Goal: Transaction & Acquisition: Download file/media

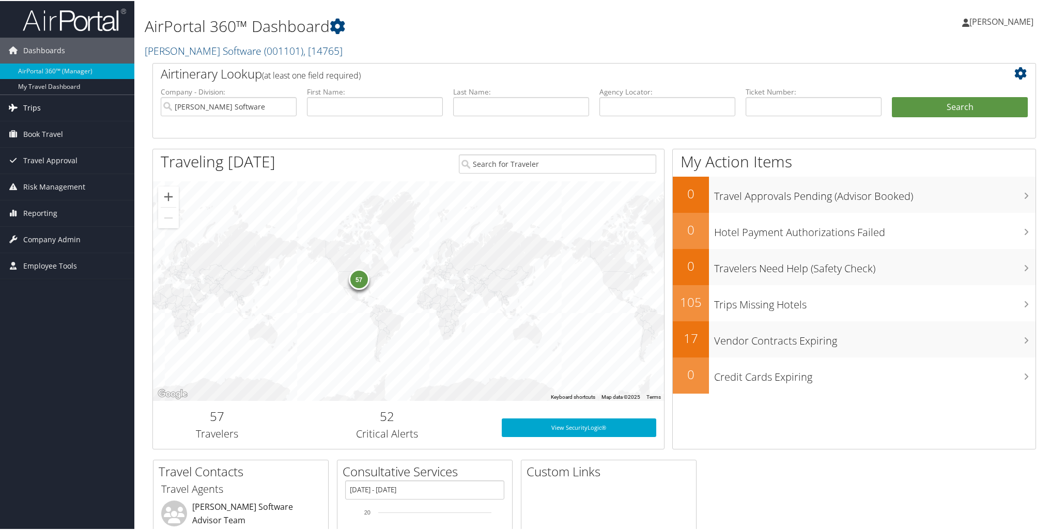
click at [43, 105] on link "Trips" at bounding box center [67, 107] width 134 height 26
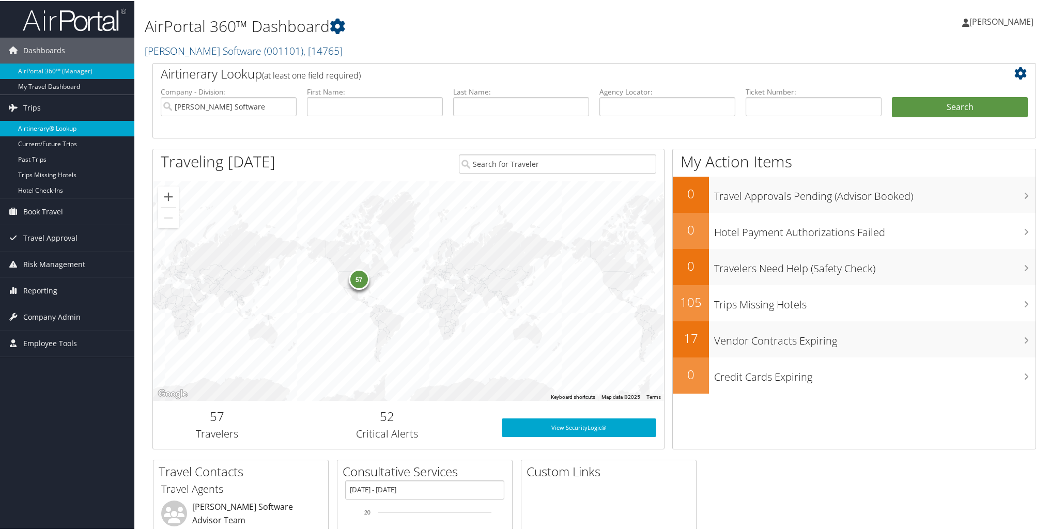
click at [41, 124] on link "Airtinerary® Lookup" at bounding box center [67, 128] width 134 height 16
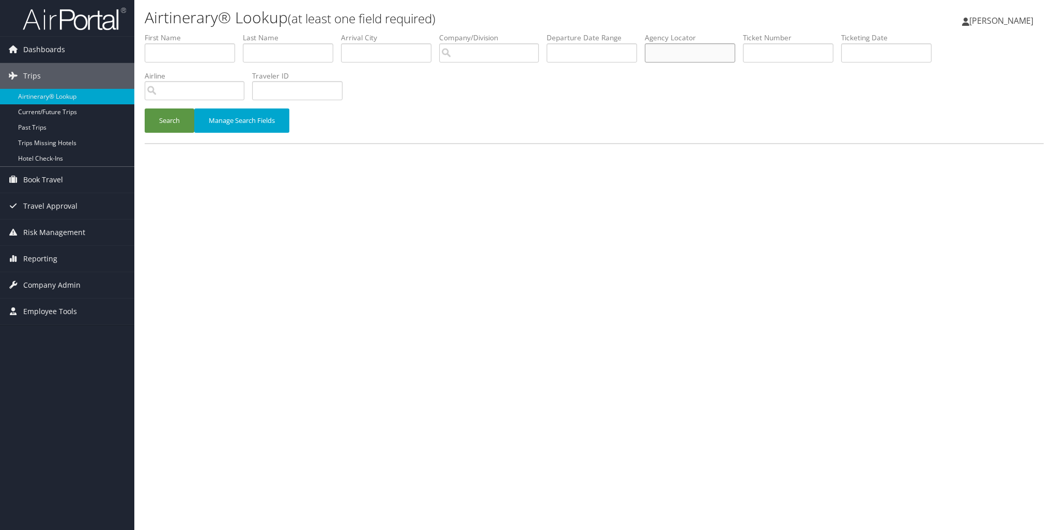
click at [699, 52] on input "text" at bounding box center [690, 52] width 90 height 19
click at [153, 127] on button "Search" at bounding box center [170, 121] width 50 height 24
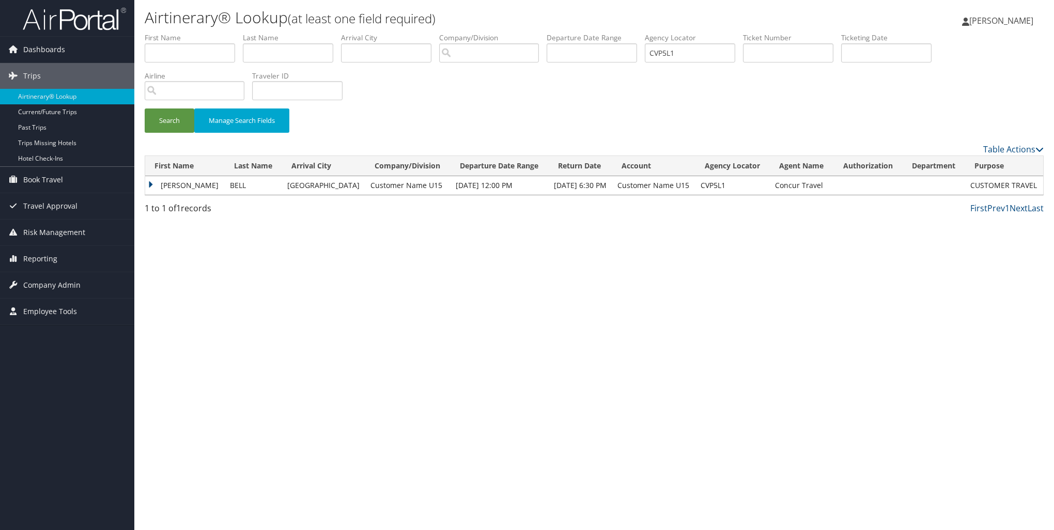
click at [151, 183] on td "[PERSON_NAME]" at bounding box center [185, 185] width 80 height 19
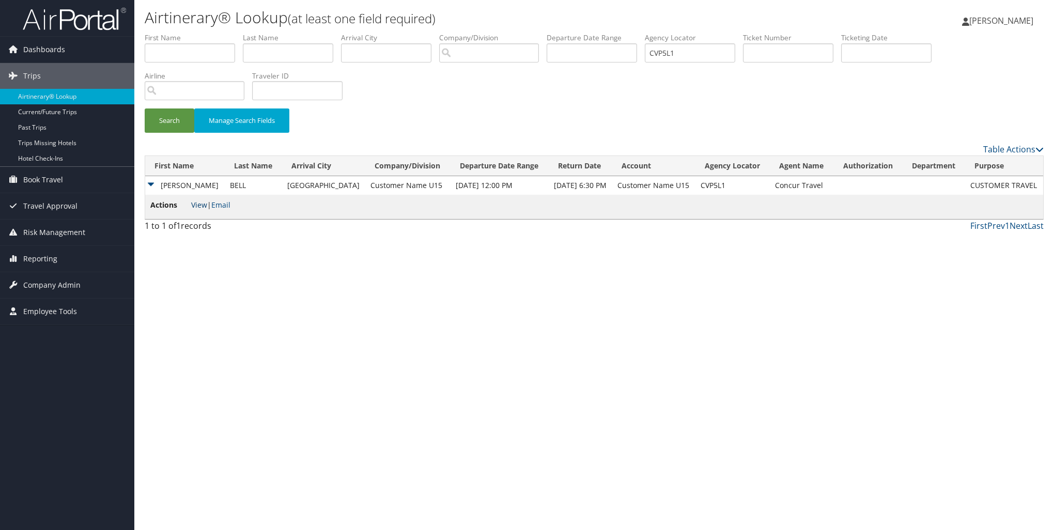
click at [201, 206] on link "View" at bounding box center [199, 205] width 16 height 10
click at [694, 57] on input "CVP5L1" at bounding box center [690, 52] width 90 height 19
type input "CVP6c0"
click at [145, 109] on button "Search" at bounding box center [170, 121] width 50 height 24
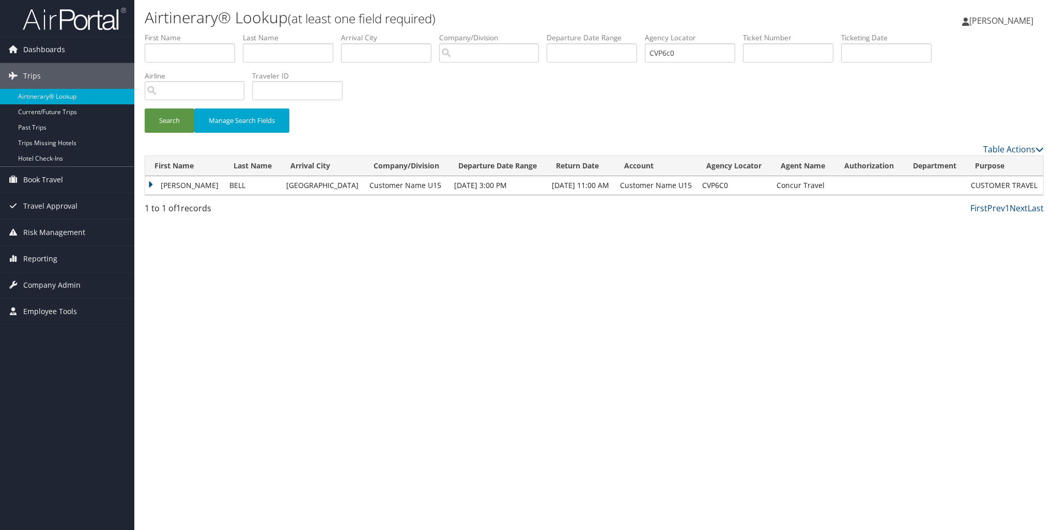
click at [149, 183] on td "CHRISTOPHER RYAN" at bounding box center [184, 185] width 79 height 19
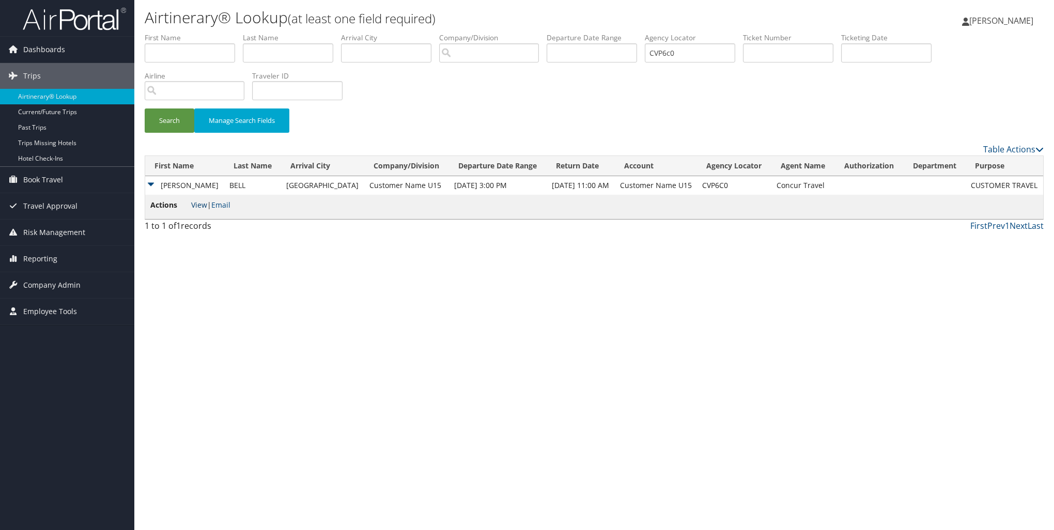
click at [196, 207] on link "View" at bounding box center [199, 205] width 16 height 10
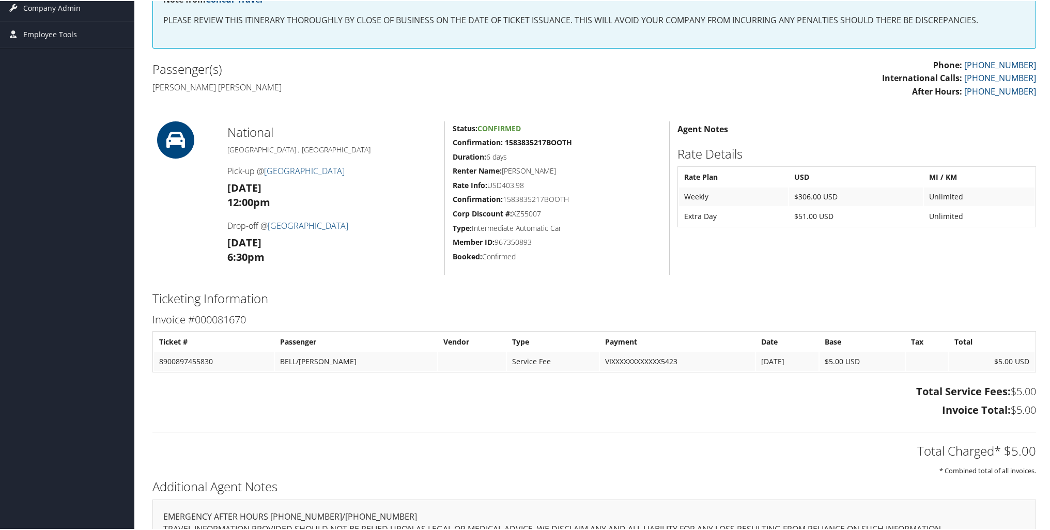
scroll to position [258, 0]
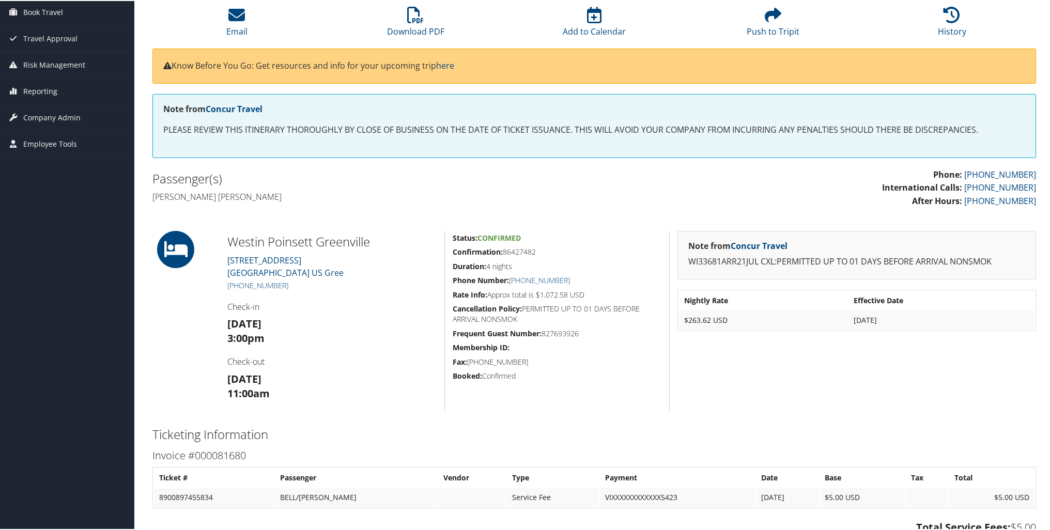
scroll to position [143, 0]
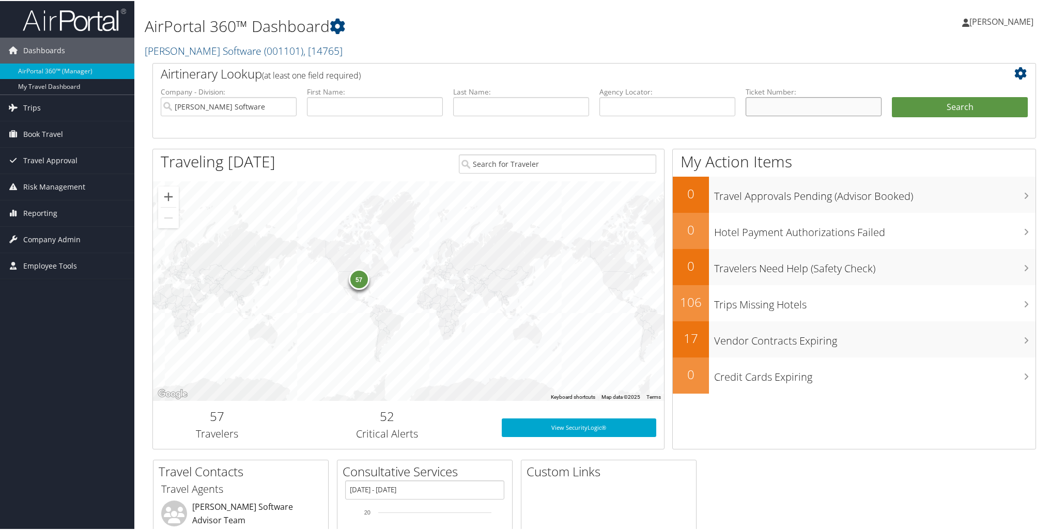
click at [774, 109] on input "text" at bounding box center [814, 105] width 136 height 19
paste input "0017307933446"
click at [748, 104] on input "0017307933446" at bounding box center [814, 105] width 136 height 19
click at [835, 104] on input "0017307933446" at bounding box center [814, 105] width 136 height 19
type input "0017307933446"
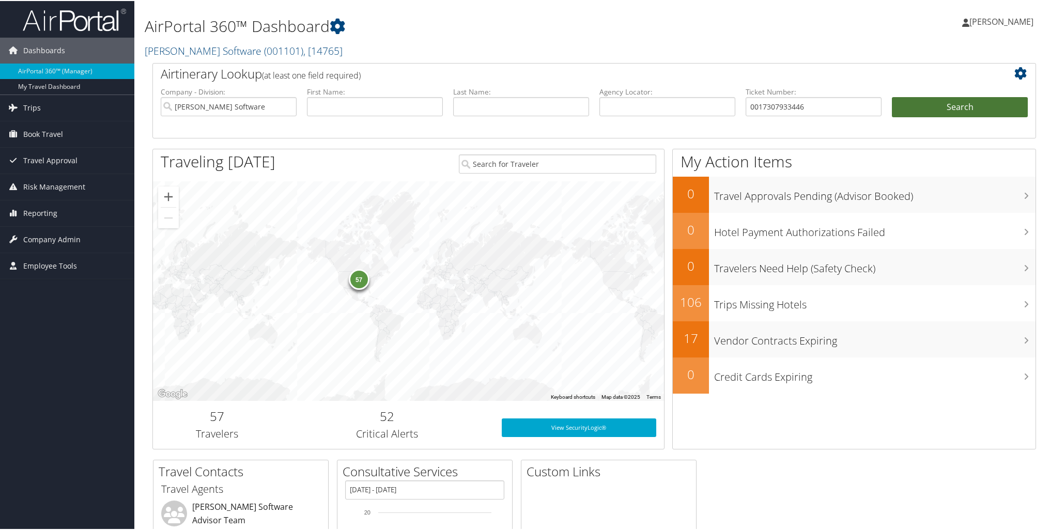
click at [943, 103] on button "Search" at bounding box center [960, 106] width 136 height 21
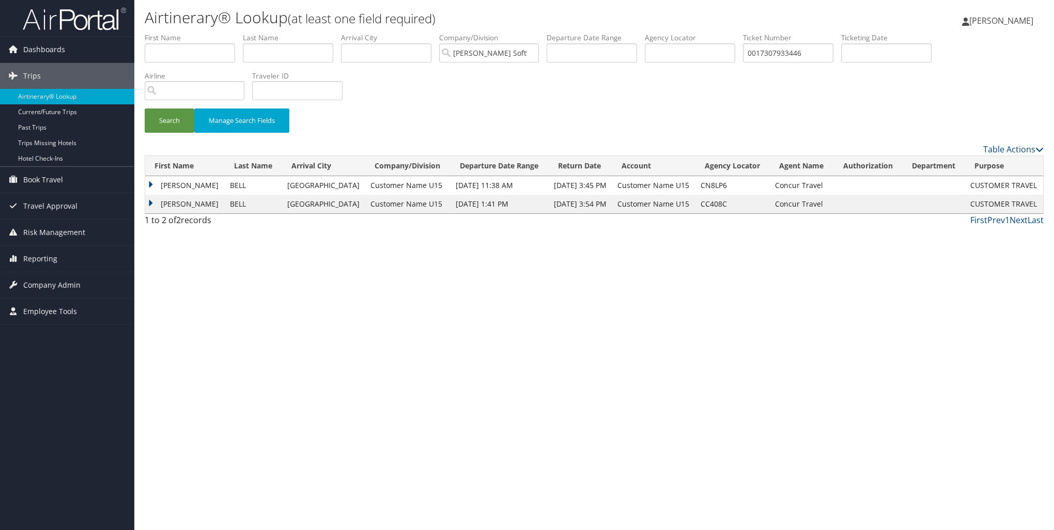
click at [149, 202] on td "CHRISTOPHER RYAN" at bounding box center [185, 204] width 80 height 19
click at [196, 222] on link "View" at bounding box center [199, 224] width 16 height 10
click at [152, 182] on td "CHRISTOPHER RYAN" at bounding box center [185, 185] width 80 height 19
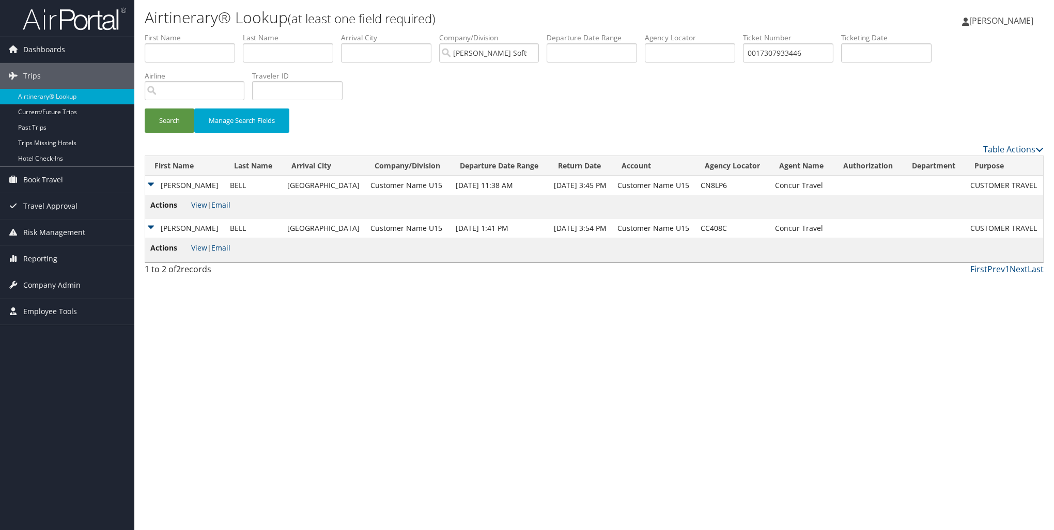
click at [149, 225] on td "CHRISTOPHER RYAN" at bounding box center [185, 228] width 80 height 19
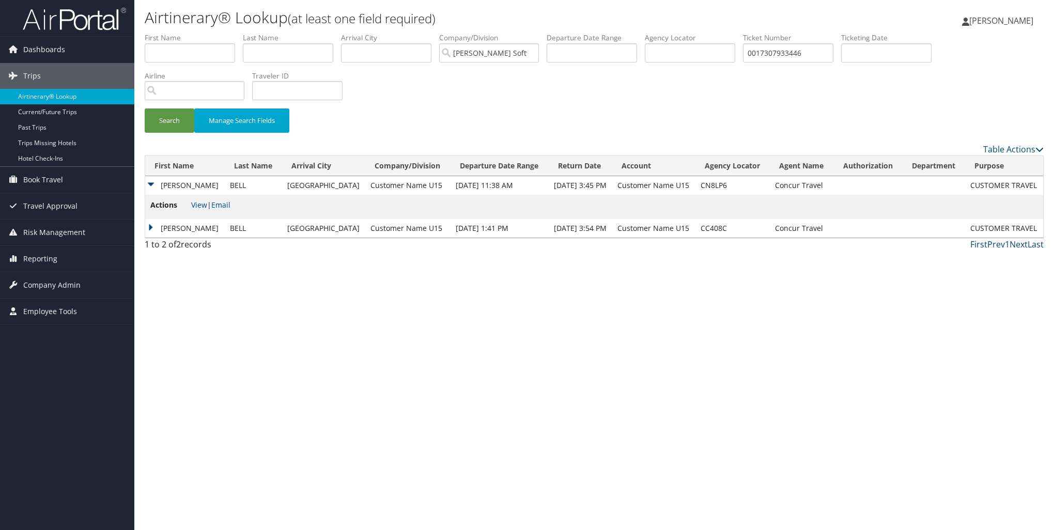
click at [149, 225] on td "[PERSON_NAME]" at bounding box center [185, 228] width 80 height 19
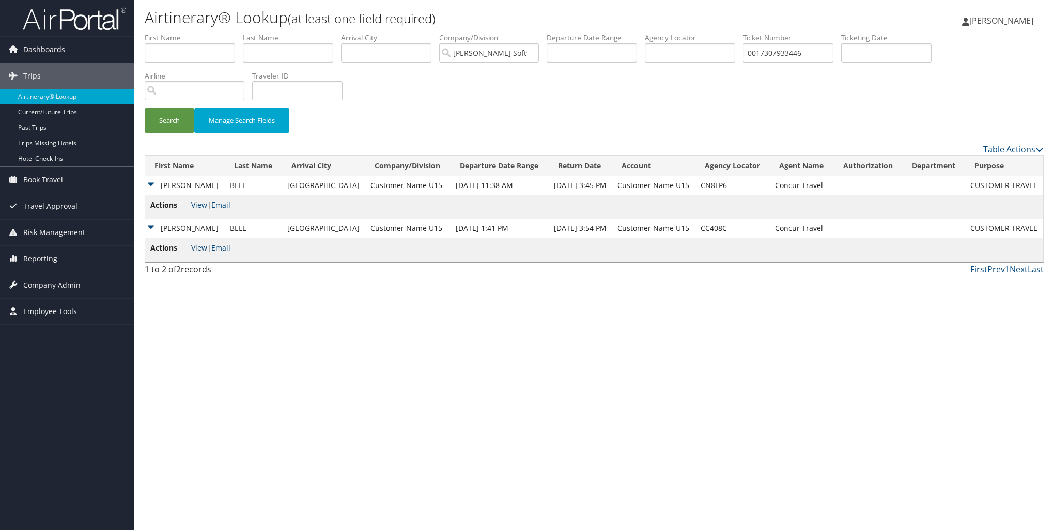
click at [200, 246] on link "View" at bounding box center [199, 248] width 16 height 10
click at [196, 204] on link "View" at bounding box center [199, 205] width 16 height 10
drag, startPoint x: 827, startPoint y: 52, endPoint x: 730, endPoint y: 53, distance: 97.2
click at [730, 33] on ul "First Name Last Name Departure City Arrival City Company/Division McLeod Softwa…" at bounding box center [594, 33] width 899 height 0
paste input "9658579"
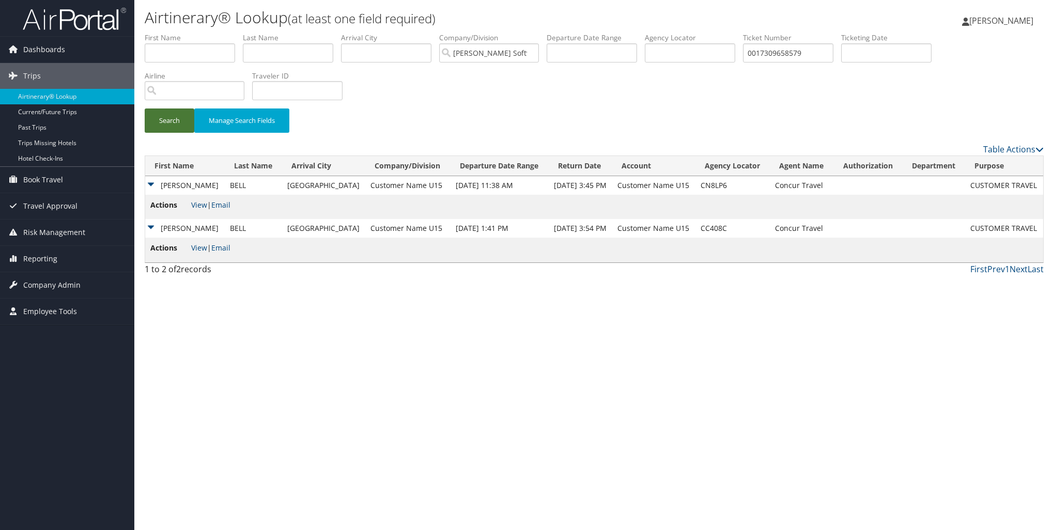
click at [157, 116] on button "Search" at bounding box center [170, 121] width 50 height 24
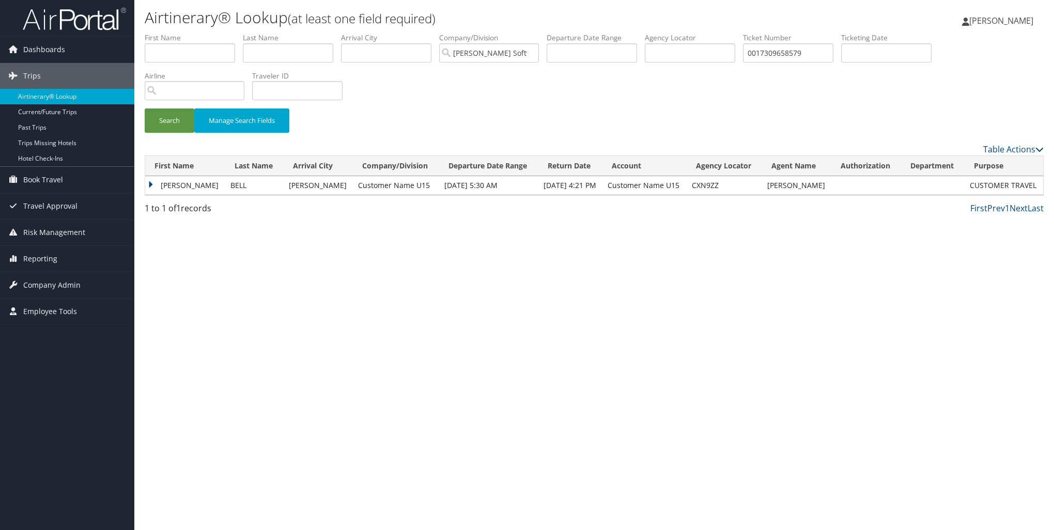
click at [149, 183] on td "CHRISTOPHER RYAN" at bounding box center [185, 185] width 80 height 19
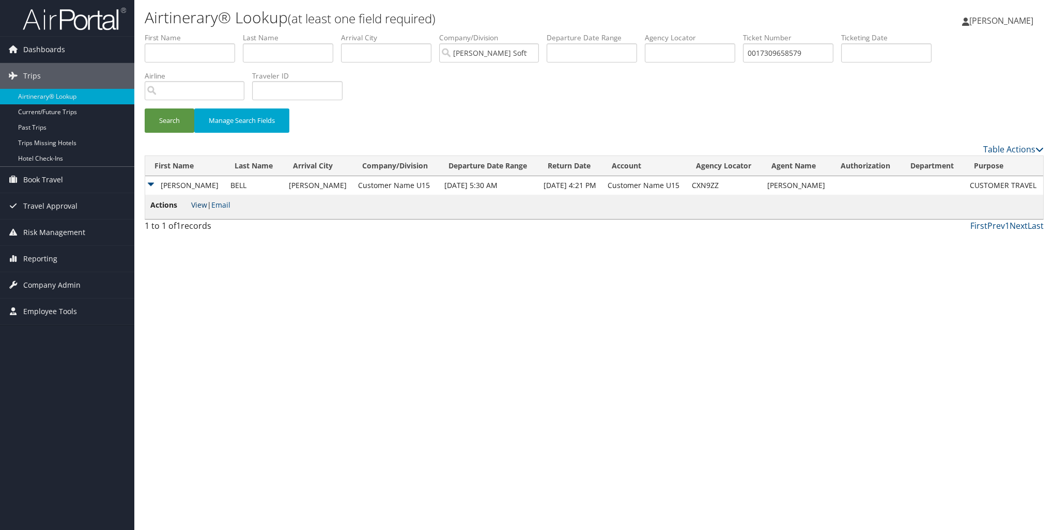
click at [196, 201] on link "View" at bounding box center [199, 205] width 16 height 10
drag, startPoint x: 821, startPoint y: 55, endPoint x: 707, endPoint y: 65, distance: 114.1
click at [707, 33] on ul "First Name Last Name Departure City Arrival City Company/Division McLeod Softwa…" at bounding box center [594, 33] width 899 height 0
paste input "890089745071"
click at [164, 119] on button "Search" at bounding box center [170, 121] width 50 height 24
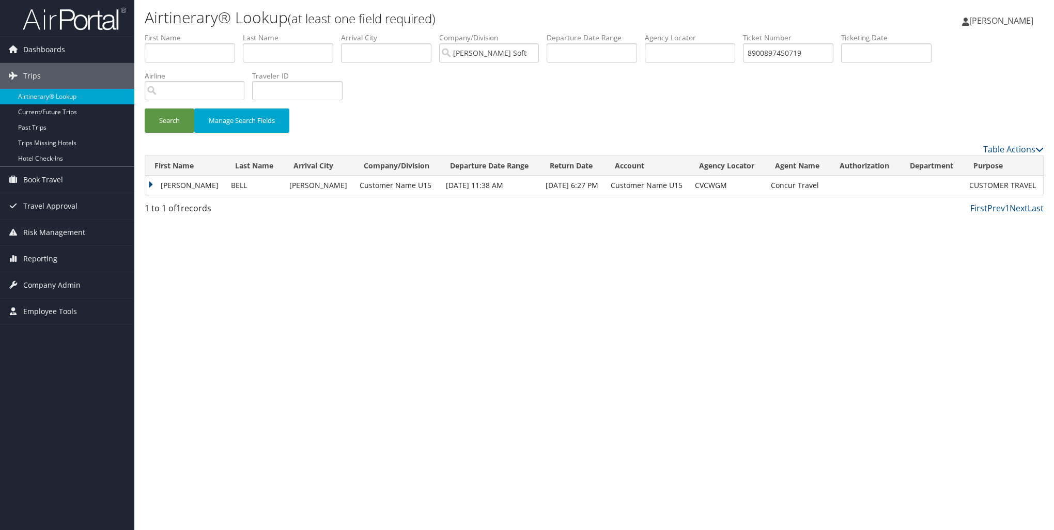
click at [148, 187] on td "CHRISTOPHER RYAN" at bounding box center [185, 185] width 81 height 19
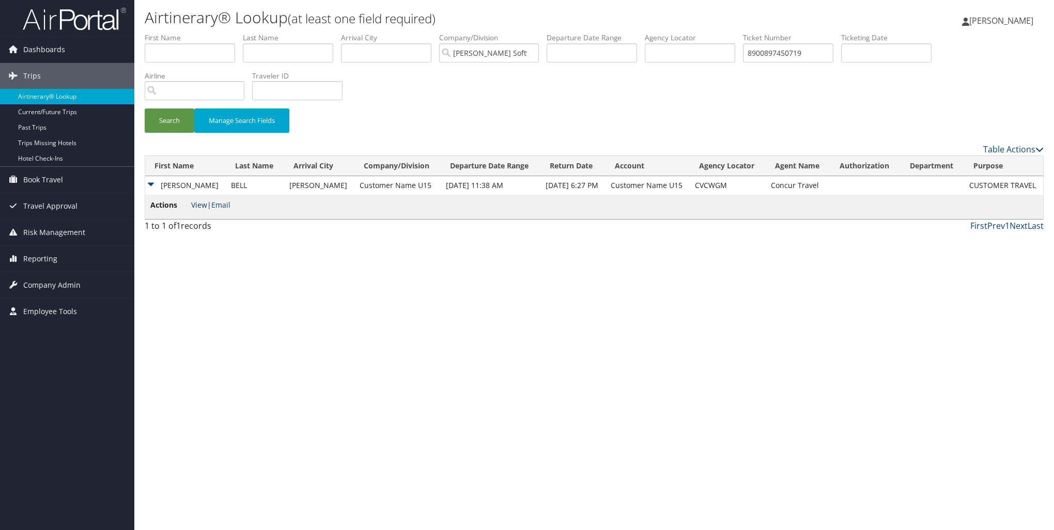
click at [206, 204] on link "View" at bounding box center [199, 205] width 16 height 10
drag, startPoint x: 819, startPoint y: 54, endPoint x: 728, endPoint y: 52, distance: 91.5
click at [730, 33] on ul "First Name Last Name Departure City Arrival City Company/Division McLeod Softwa…" at bounding box center [594, 33] width 899 height 0
paste input "510836"
click at [162, 125] on button "Search" at bounding box center [170, 121] width 50 height 24
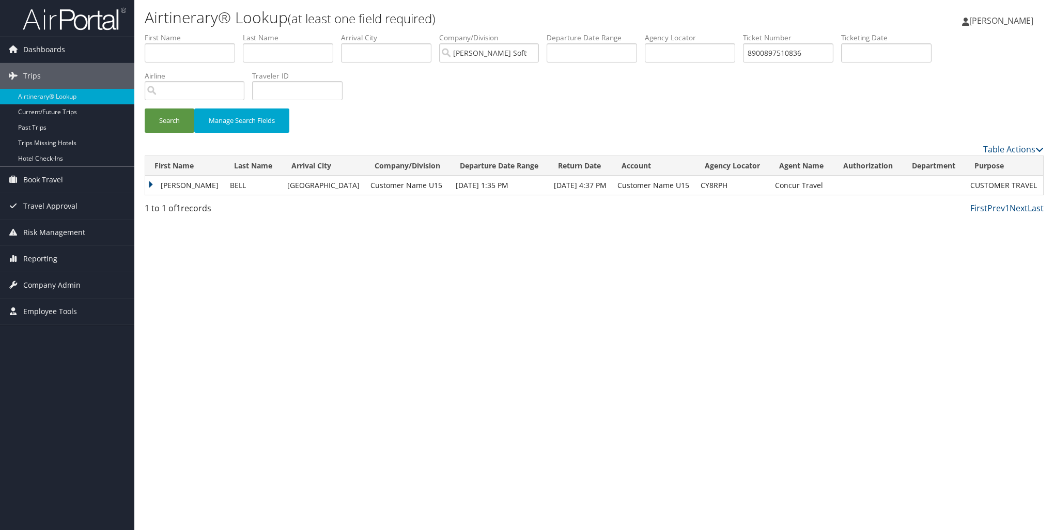
click at [154, 183] on td "CHRISTOPHER RYAN" at bounding box center [185, 185] width 80 height 19
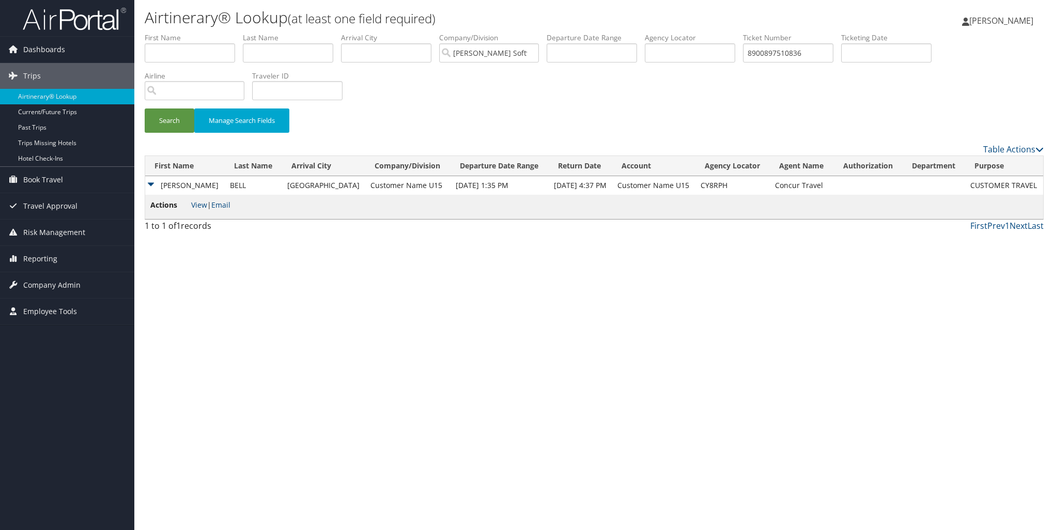
click at [201, 200] on li "Actions View | Email" at bounding box center [190, 207] width 80 height 15
click at [200, 206] on link "View" at bounding box center [199, 205] width 16 height 10
drag, startPoint x: 823, startPoint y: 52, endPoint x: 736, endPoint y: 50, distance: 86.9
click at [736, 33] on ul "First Name Last Name Departure City Arrival City Company/Division McLeod Softwa…" at bounding box center [594, 33] width 899 height 0
paste input "890089749894"
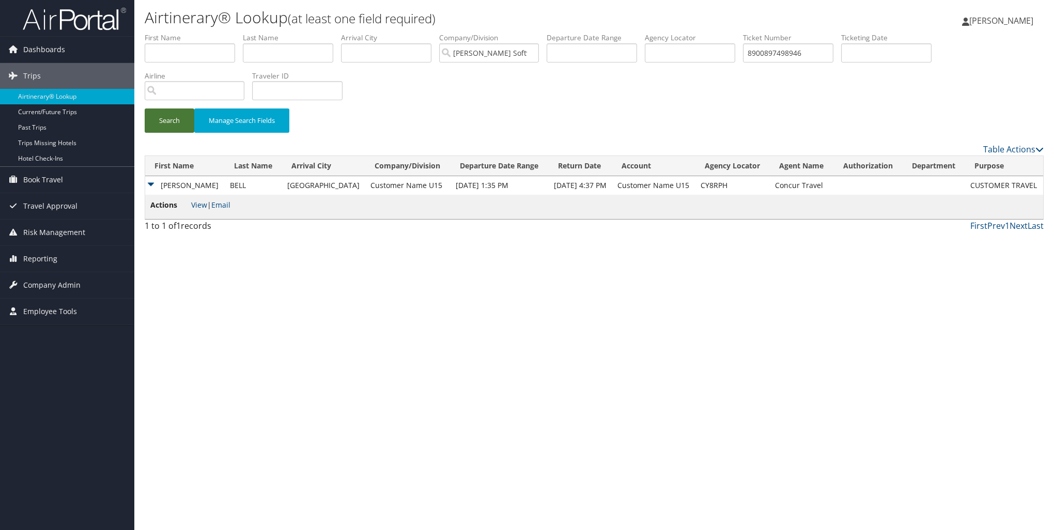
click at [178, 112] on button "Search" at bounding box center [170, 121] width 50 height 24
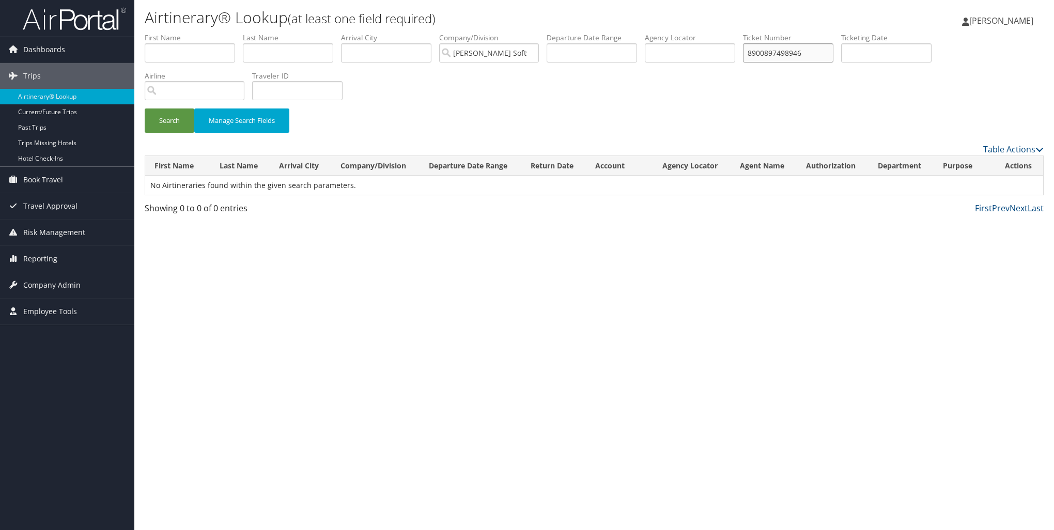
click at [821, 54] on input "8900897498946" at bounding box center [788, 52] width 90 height 19
click at [756, 53] on input "8900897498946" at bounding box center [788, 52] width 90 height 19
click at [760, 51] on input "8900897498946" at bounding box center [788, 52] width 90 height 19
click at [758, 53] on input "8900897498946" at bounding box center [788, 52] width 90 height 19
click at [177, 112] on button "Search" at bounding box center [170, 121] width 50 height 24
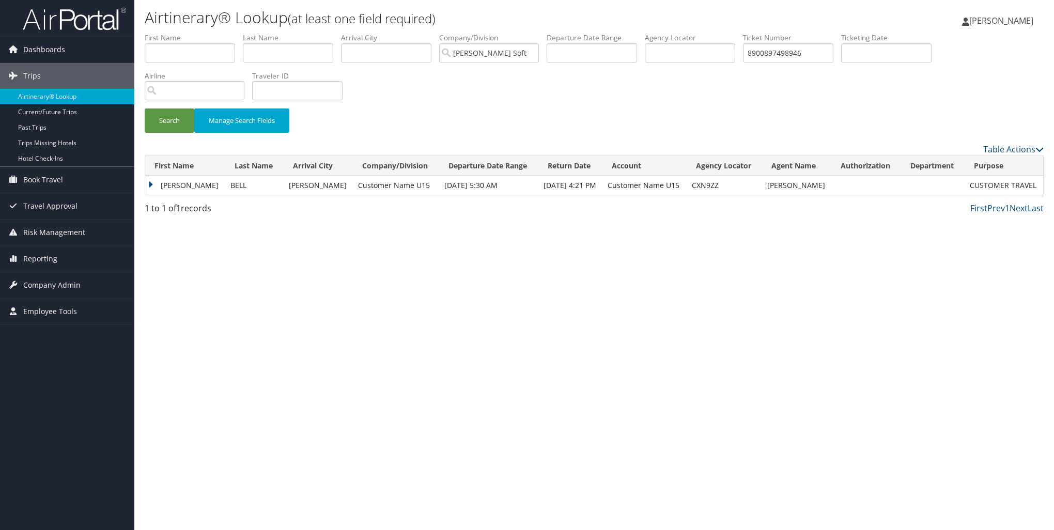
click at [151, 183] on td "CHRISTOPHER RYAN" at bounding box center [185, 185] width 80 height 19
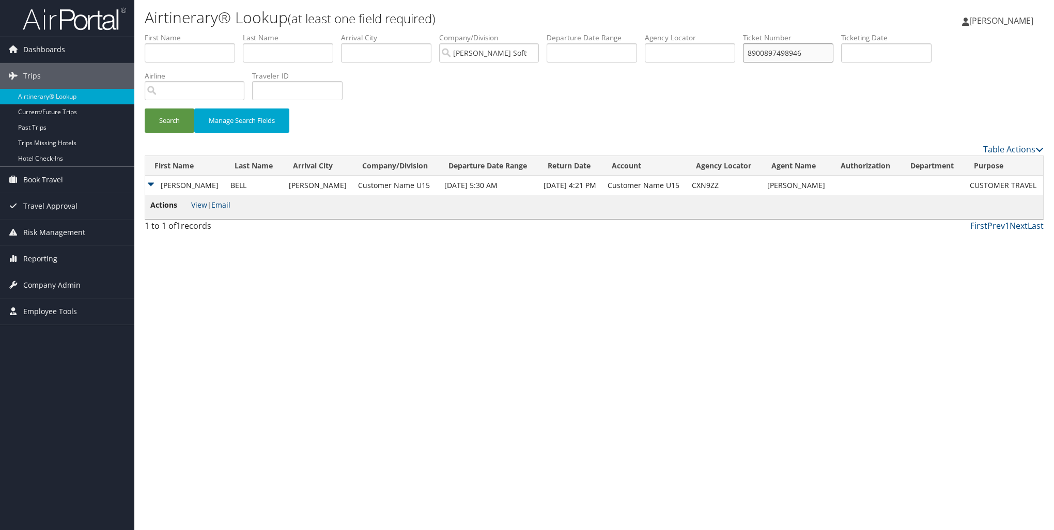
drag, startPoint x: 826, startPoint y: 57, endPoint x: 723, endPoint y: 56, distance: 103.4
click at [724, 33] on ul "First Name Last Name Departure City Arrival City Company/Division McLeod Softwa…" at bounding box center [594, 33] width 899 height 0
paste input "55830"
click at [758, 56] on input "8900897455830" at bounding box center [788, 52] width 90 height 19
click at [758, 54] on input "8900897455830" at bounding box center [788, 52] width 90 height 19
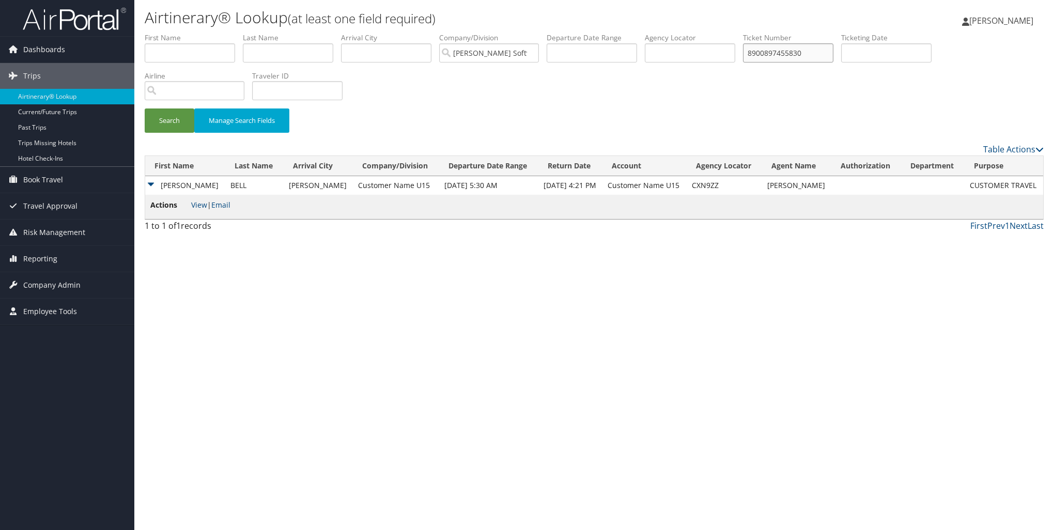
click at [759, 57] on input "8900897455830" at bounding box center [788, 52] width 90 height 19
click at [755, 53] on input "8900897455830" at bounding box center [788, 52] width 90 height 19
click at [754, 52] on input "8900897455830" at bounding box center [788, 52] width 90 height 19
click at [174, 118] on button "Search" at bounding box center [170, 121] width 50 height 24
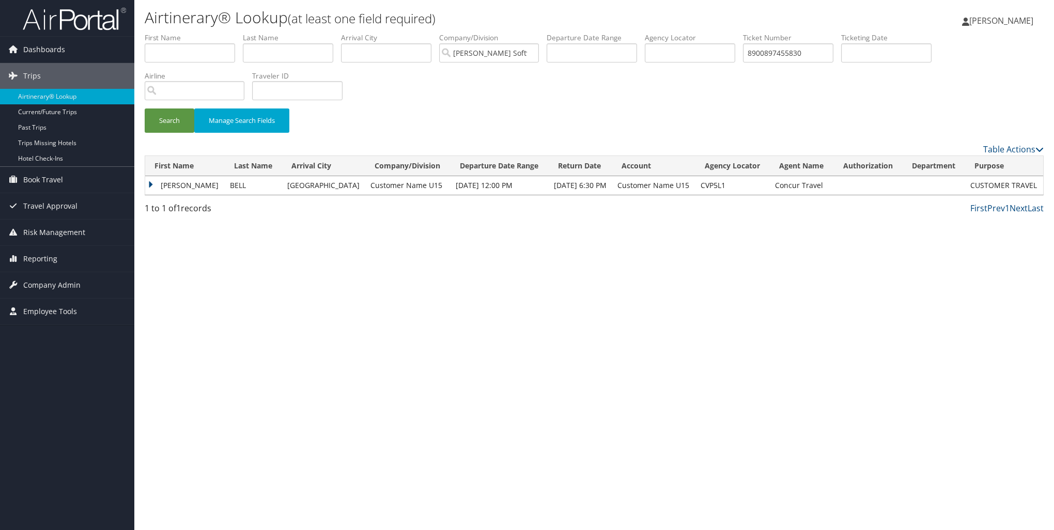
click at [153, 183] on td "CHRISTOPHER RYAN" at bounding box center [185, 185] width 80 height 19
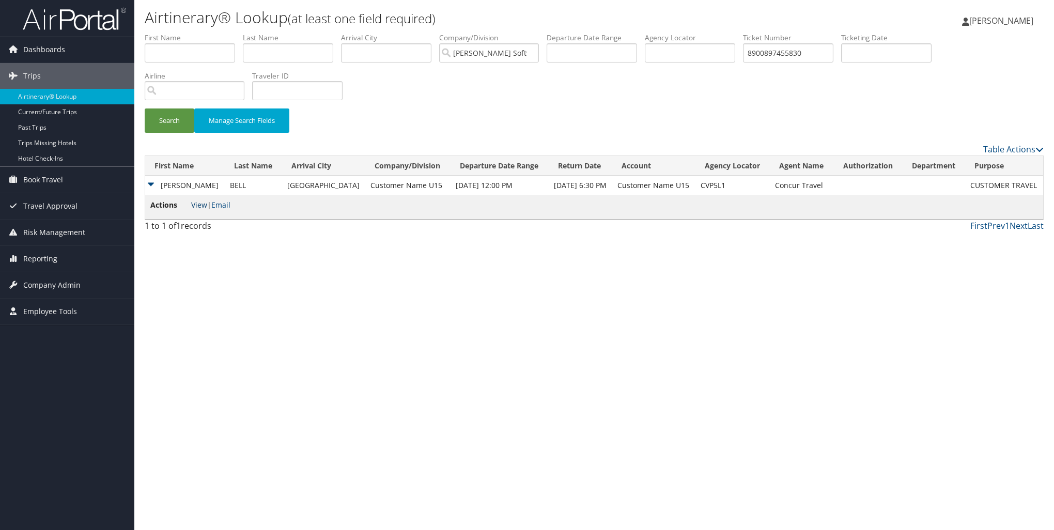
click at [198, 204] on link "View" at bounding box center [199, 205] width 16 height 10
click at [166, 117] on button "Search" at bounding box center [170, 121] width 50 height 24
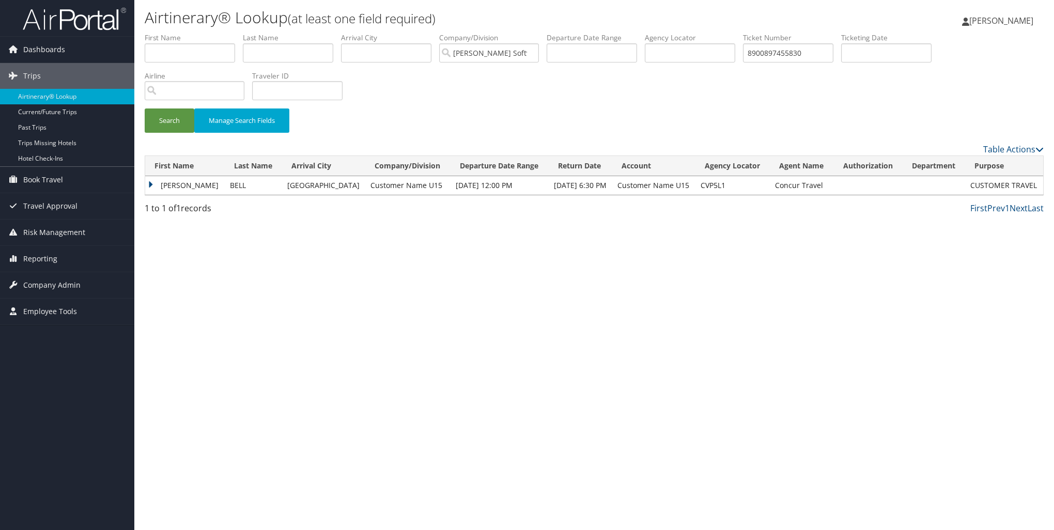
click at [150, 185] on td "CHRISTOPHER RYAN" at bounding box center [185, 185] width 80 height 19
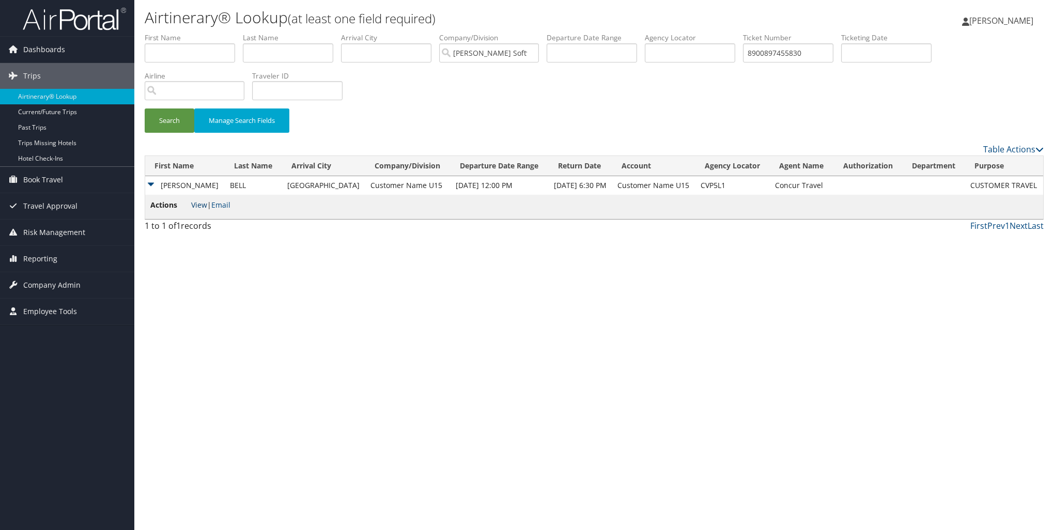
click at [202, 204] on link "View" at bounding box center [199, 205] width 16 height 10
drag, startPoint x: 823, startPoint y: 52, endPoint x: 748, endPoint y: 59, distance: 74.7
click at [748, 33] on ul "First Name Last Name Departure City Arrival City Company/Division McLeod Softwa…" at bounding box center [594, 33] width 899 height 0
paste input "8900897455834"
click at [156, 124] on button "Search" at bounding box center [170, 121] width 50 height 24
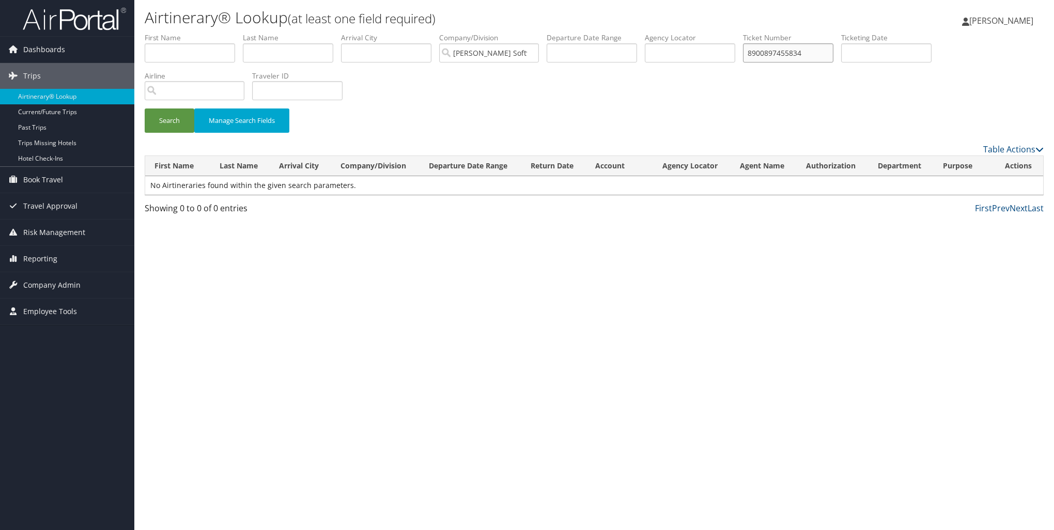
click at [759, 55] on input "8900897455834" at bounding box center [788, 52] width 90 height 19
type input "8900897455834"
click at [173, 121] on button "Search" at bounding box center [170, 121] width 50 height 24
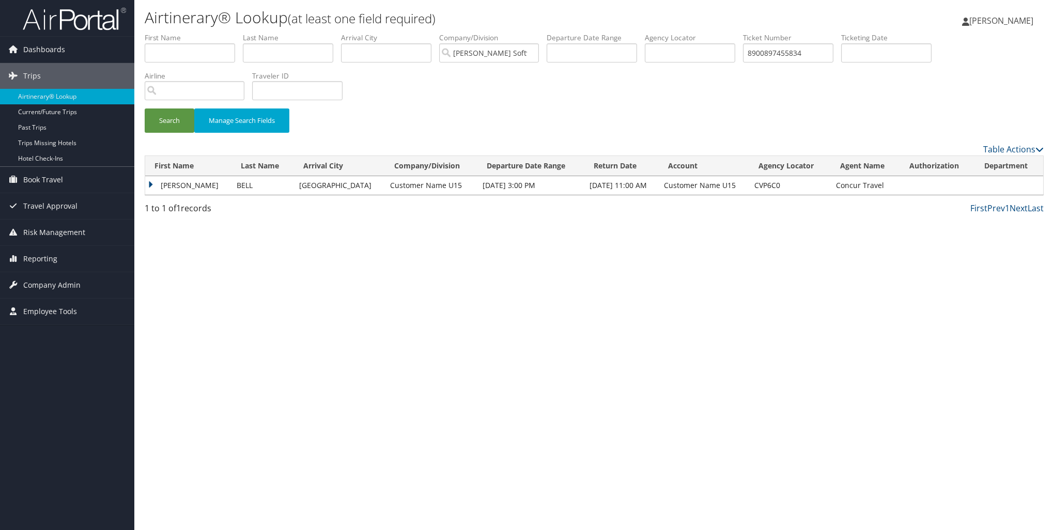
click at [153, 184] on td "CHRISTOPHER RYAN" at bounding box center [188, 185] width 86 height 19
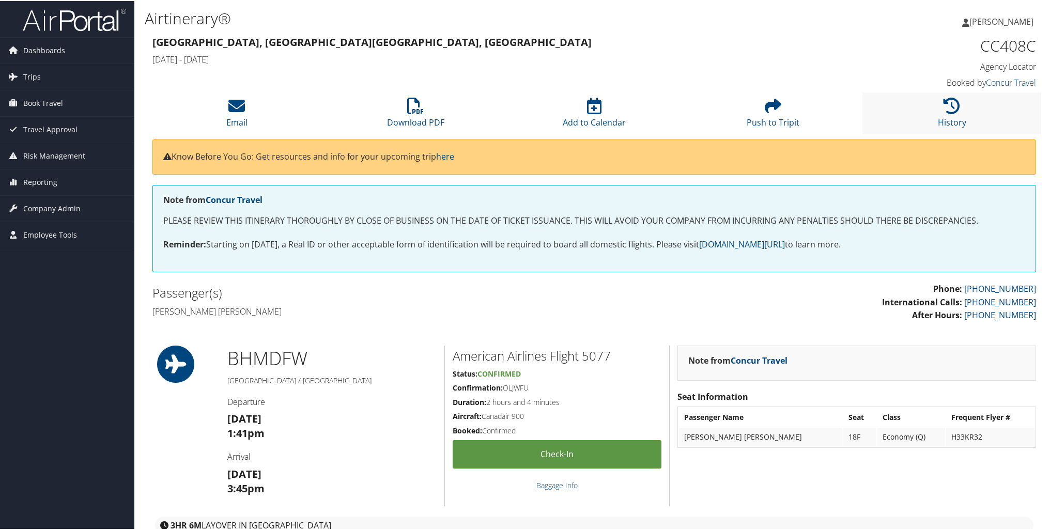
click at [956, 115] on li "History" at bounding box center [952, 112] width 179 height 42
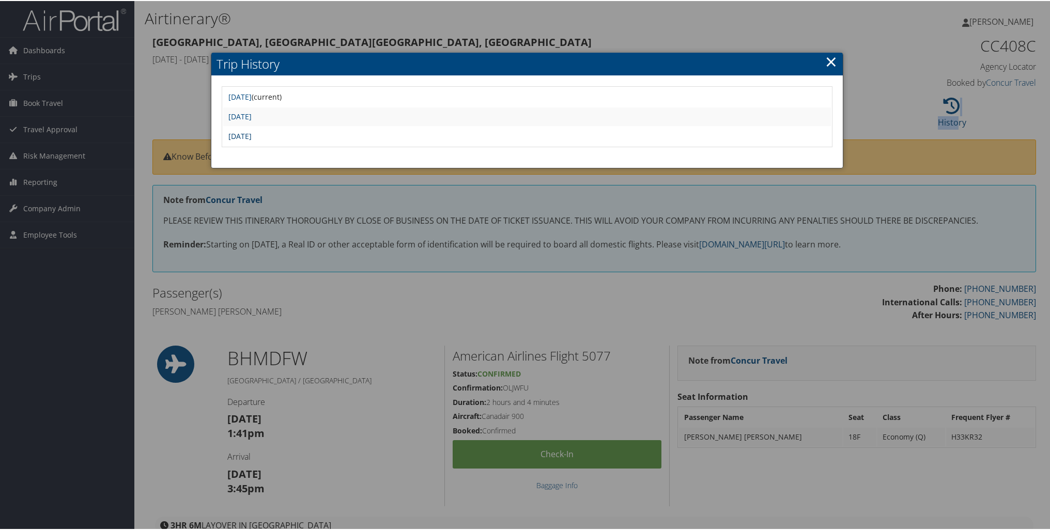
click at [252, 139] on link "[DATE]" at bounding box center [239, 135] width 23 height 10
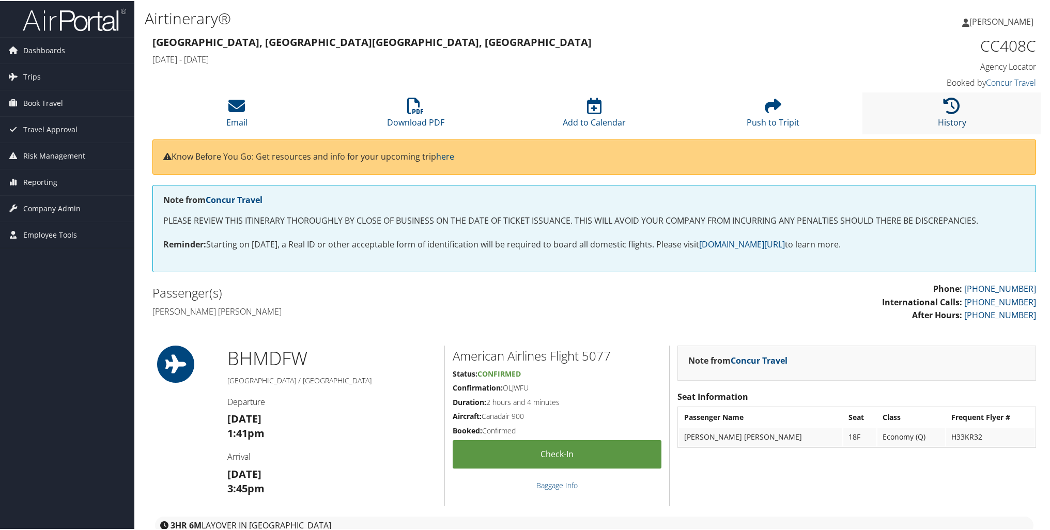
click at [948, 106] on icon at bounding box center [952, 105] width 17 height 17
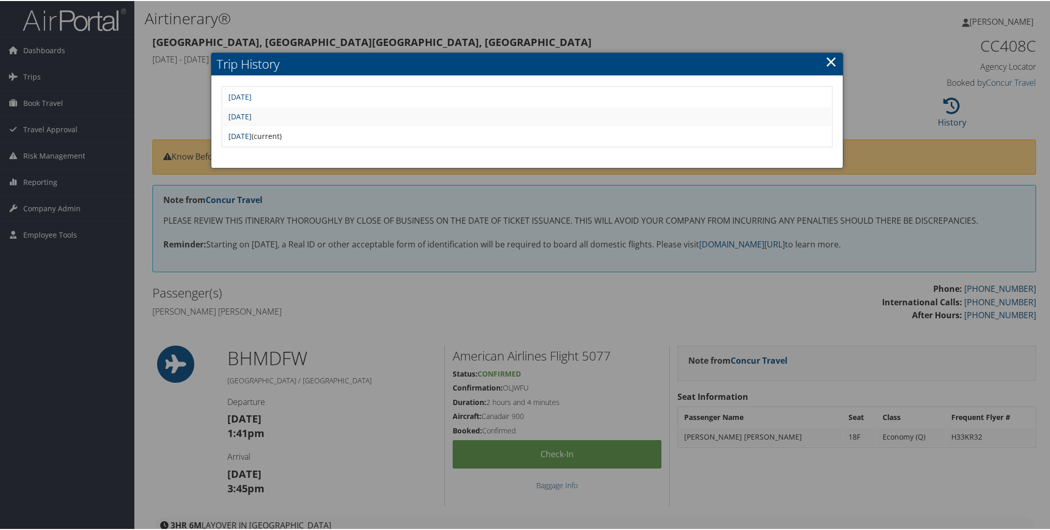
click at [252, 135] on link "[DATE]" at bounding box center [239, 135] width 23 height 10
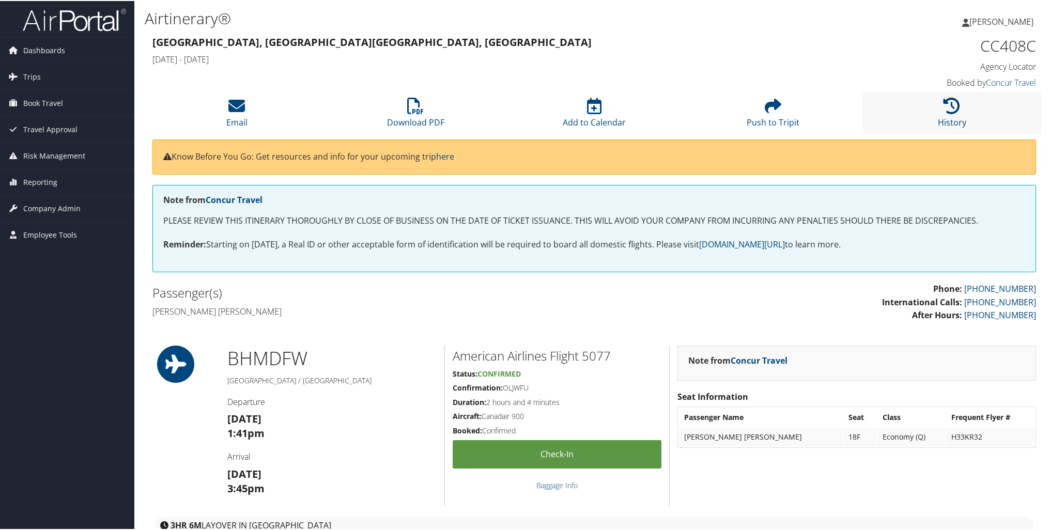
click at [951, 110] on icon at bounding box center [952, 105] width 17 height 17
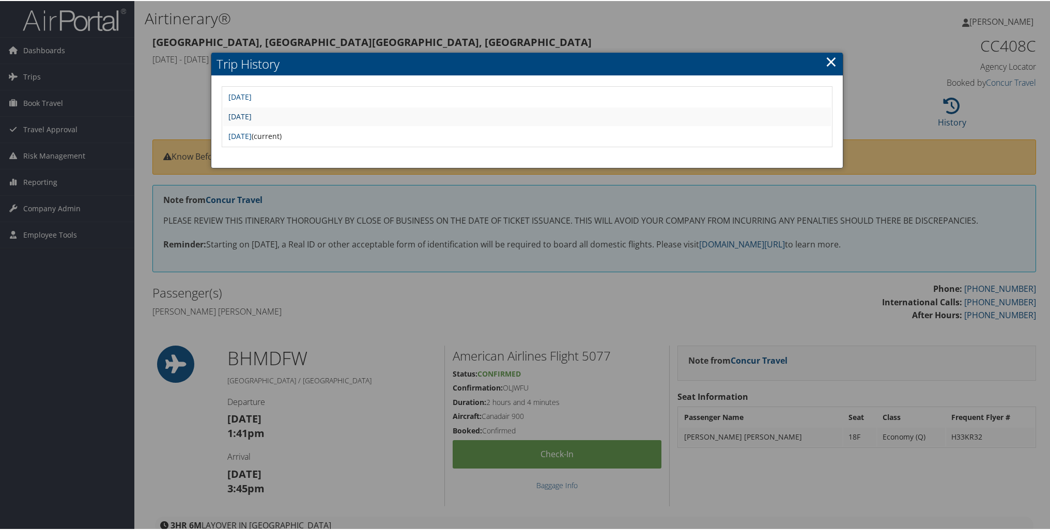
click at [252, 114] on link "[DATE]" at bounding box center [239, 116] width 23 height 10
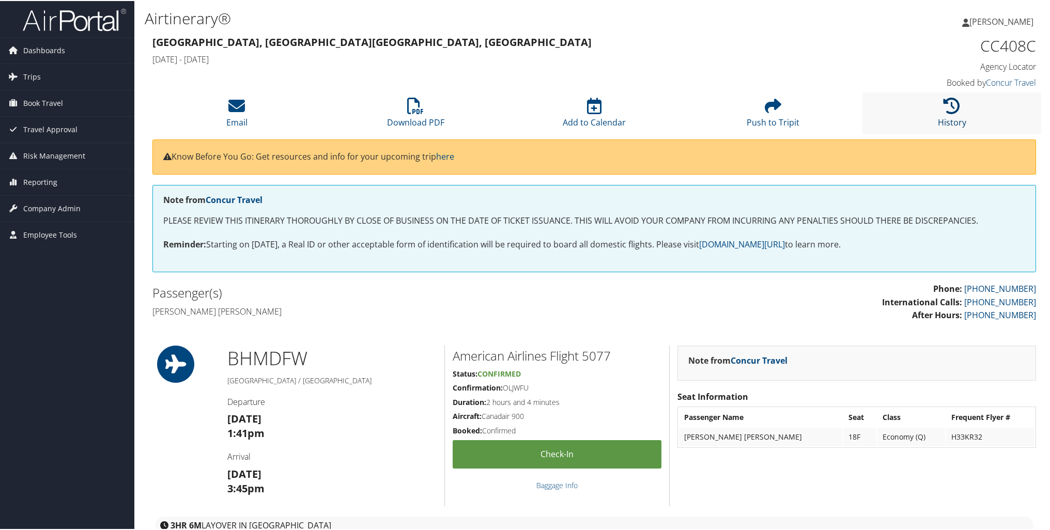
click at [956, 111] on icon at bounding box center [952, 105] width 17 height 17
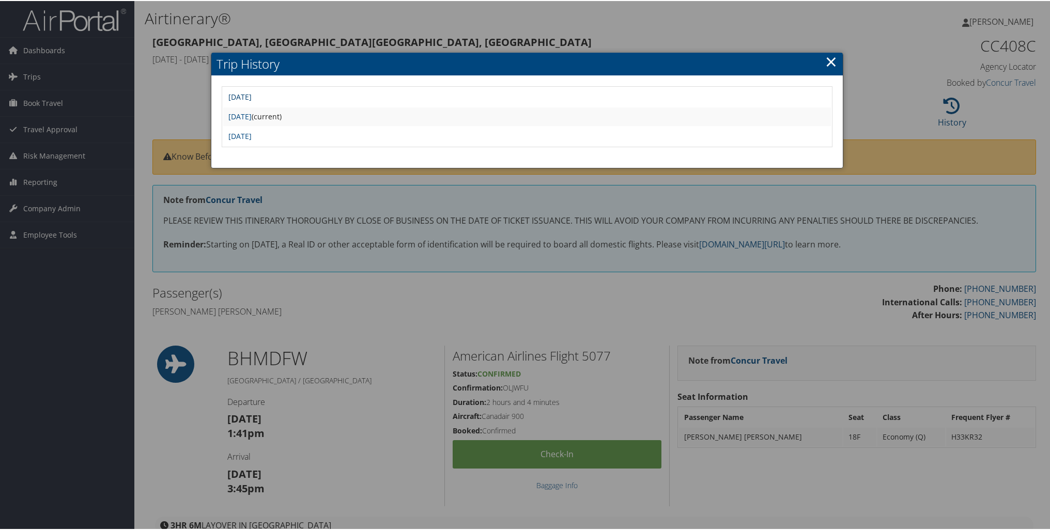
click at [252, 97] on link "Sat Jun 21 22:18:05 MDT 2025" at bounding box center [239, 96] width 23 height 10
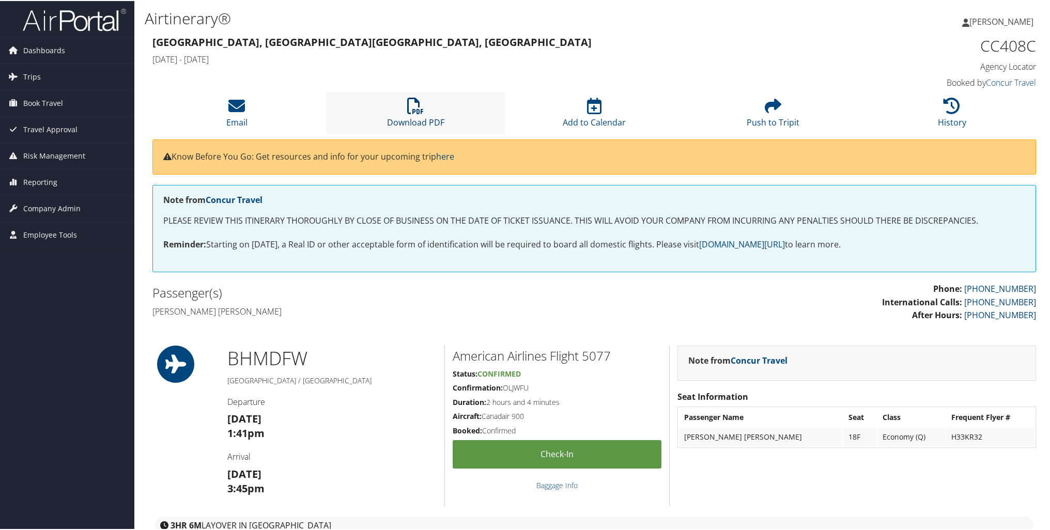
click at [408, 125] on link "Download PDF" at bounding box center [415, 114] width 57 height 25
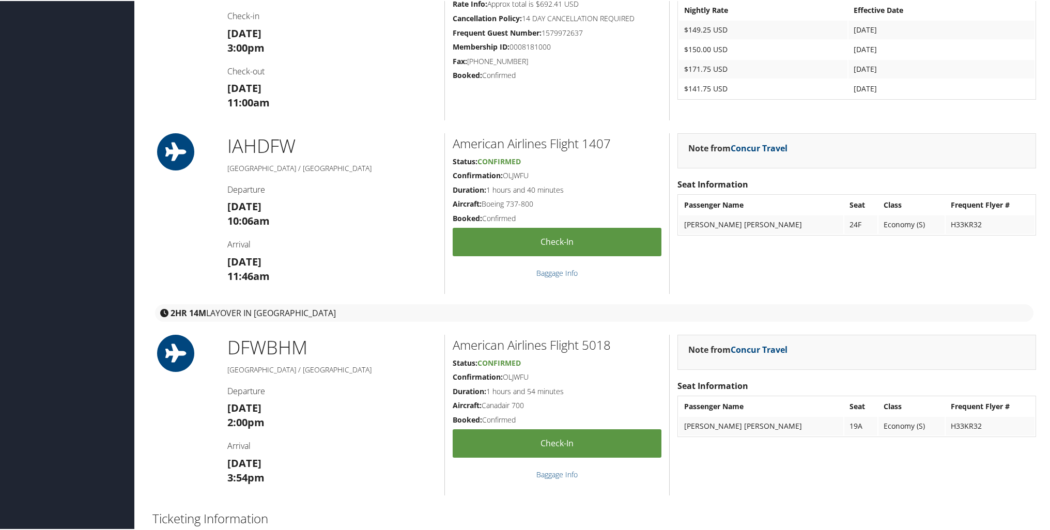
scroll to position [930, 0]
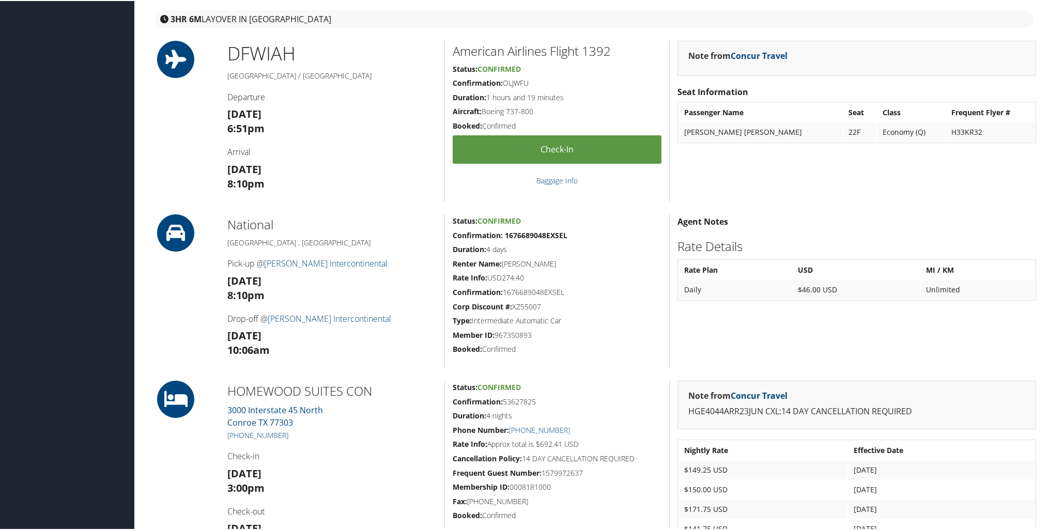
scroll to position [507, 0]
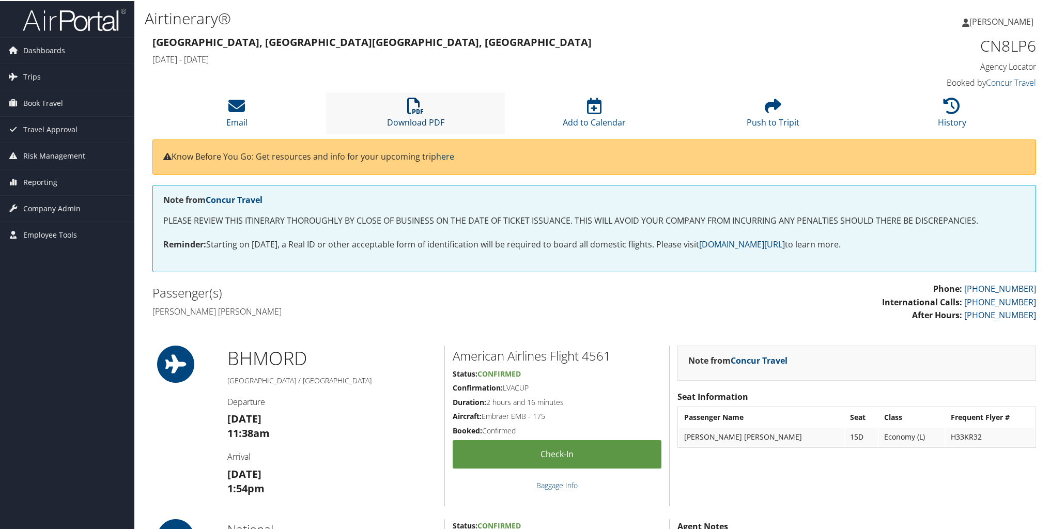
click at [414, 124] on link "Download PDF" at bounding box center [415, 114] width 57 height 25
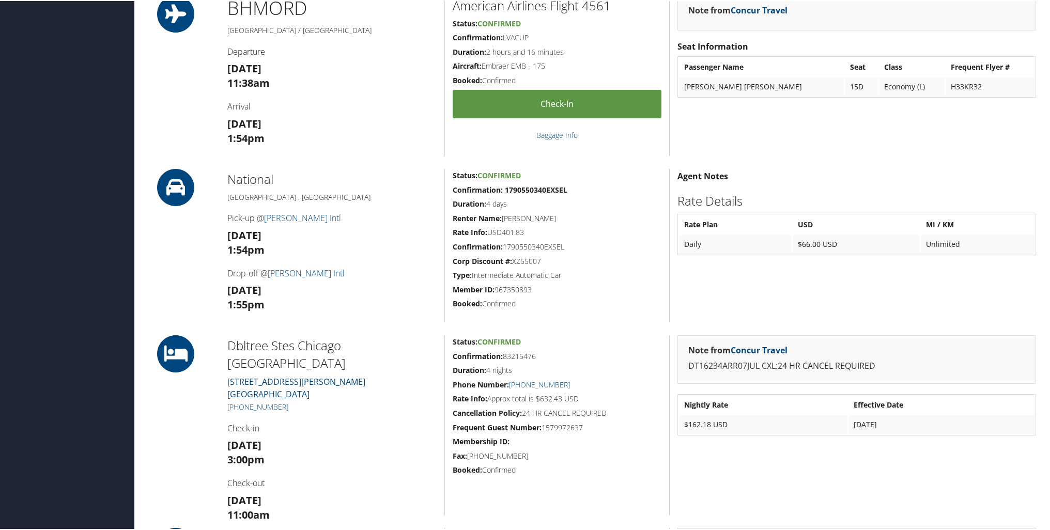
scroll to position [207, 0]
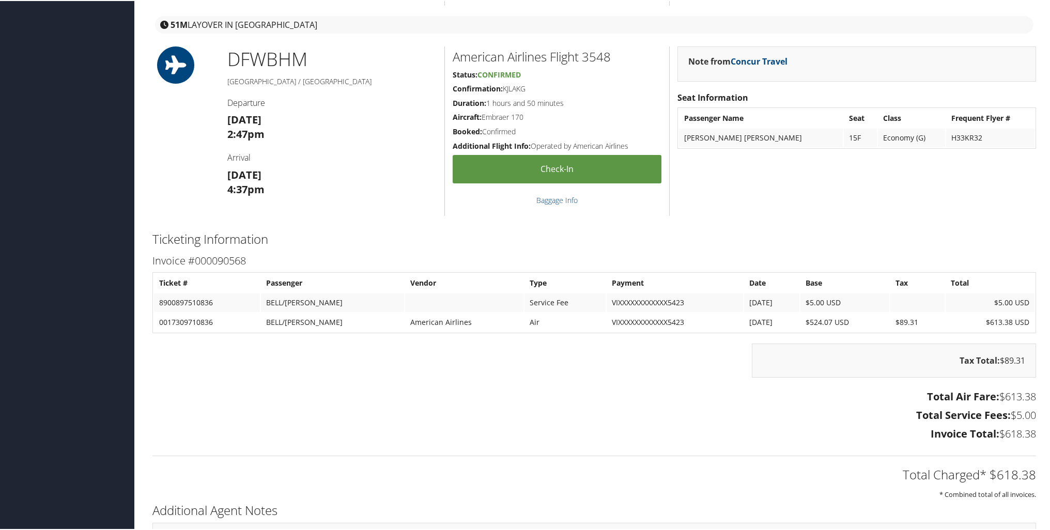
scroll to position [1241, 0]
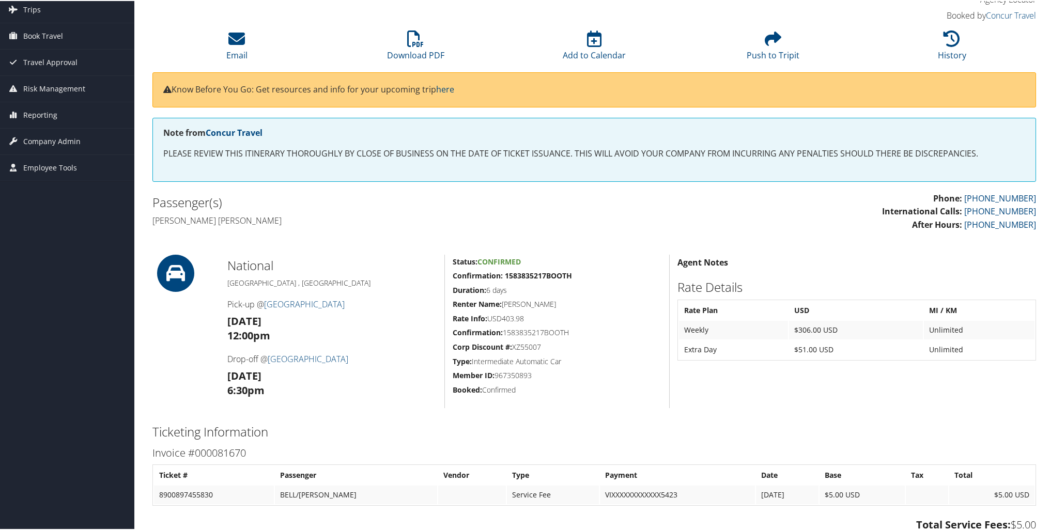
scroll to position [65, 0]
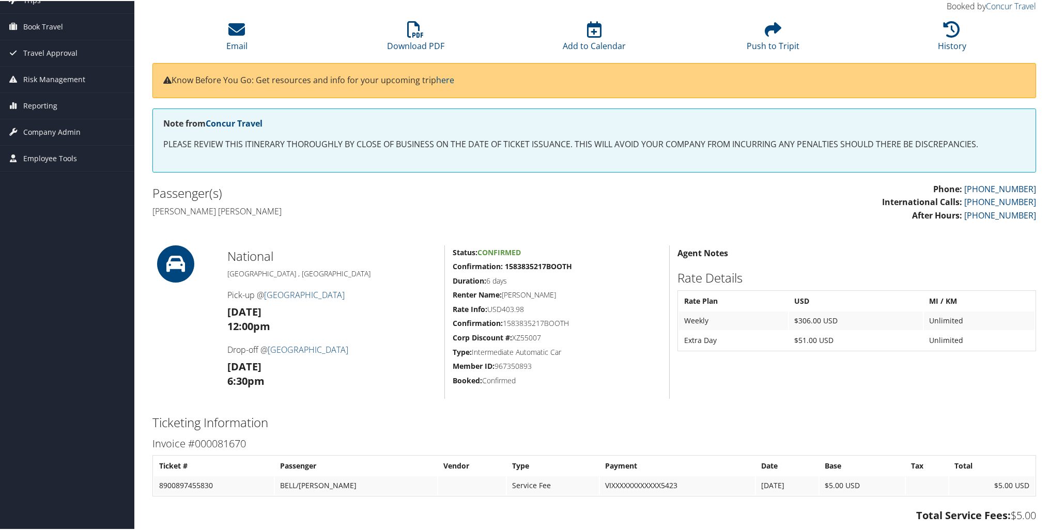
scroll to position [65, 0]
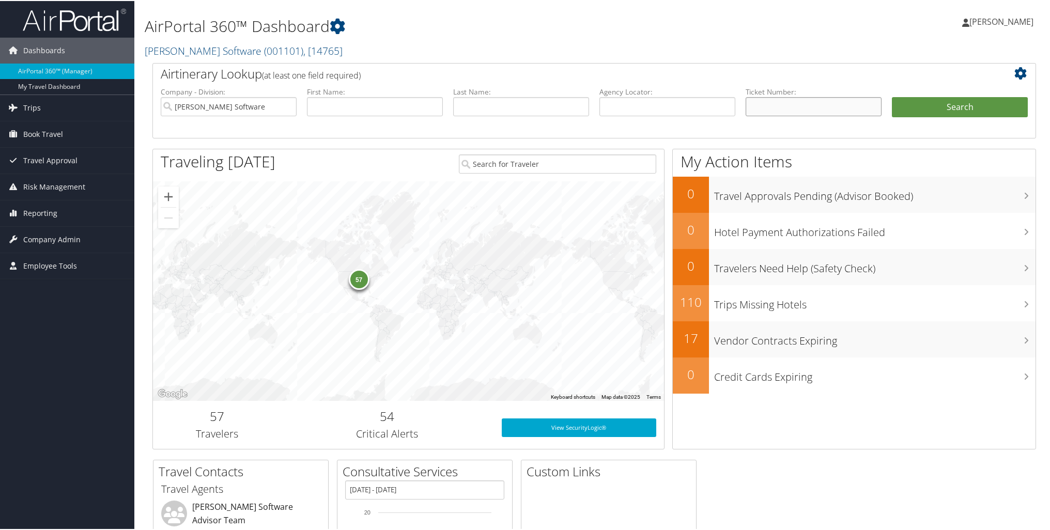
click at [760, 104] on input "text" at bounding box center [814, 105] width 136 height 19
paste input "0017309658579"
type input "0017309658579"
click at [937, 101] on button "Search" at bounding box center [960, 106] width 136 height 21
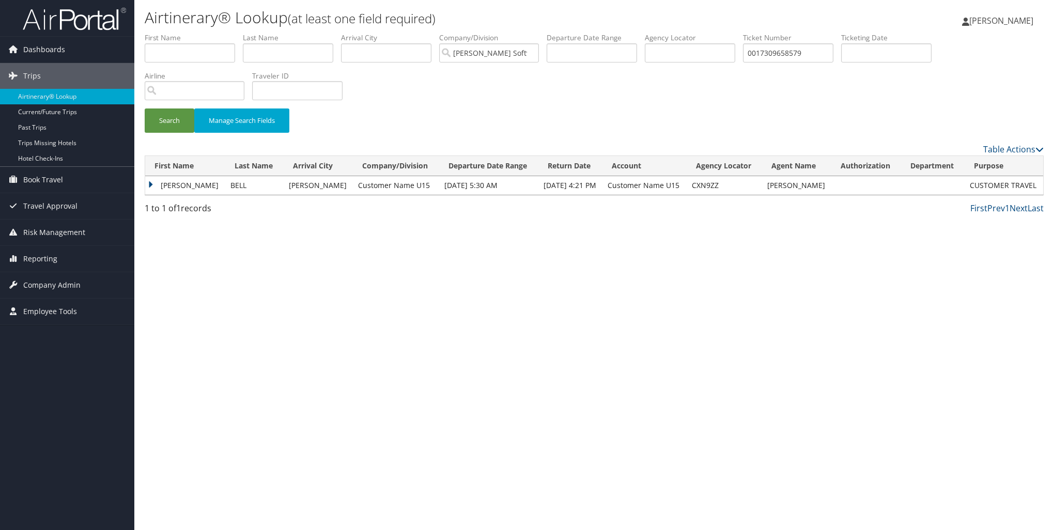
click at [151, 182] on td "[PERSON_NAME]" at bounding box center [185, 185] width 80 height 19
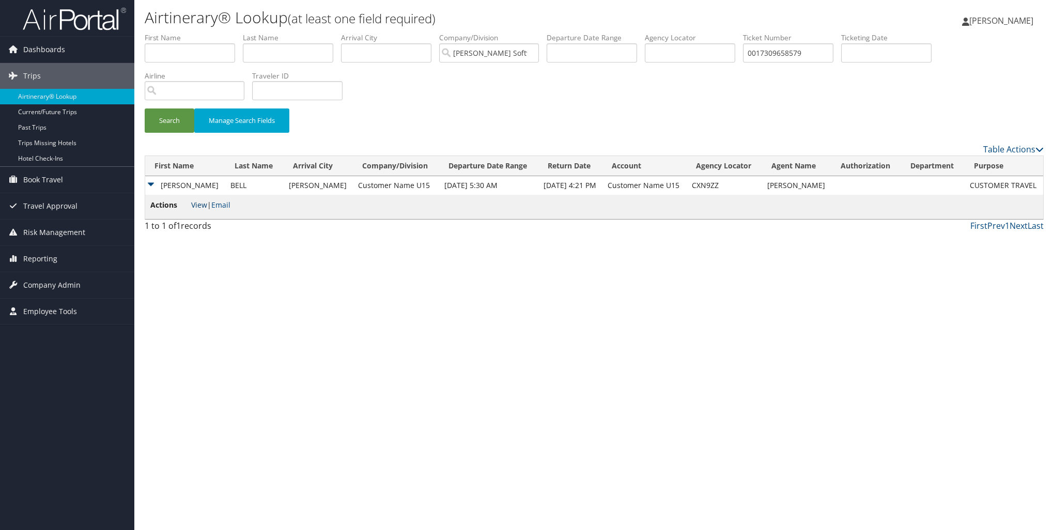
click at [200, 208] on link "View" at bounding box center [199, 205] width 16 height 10
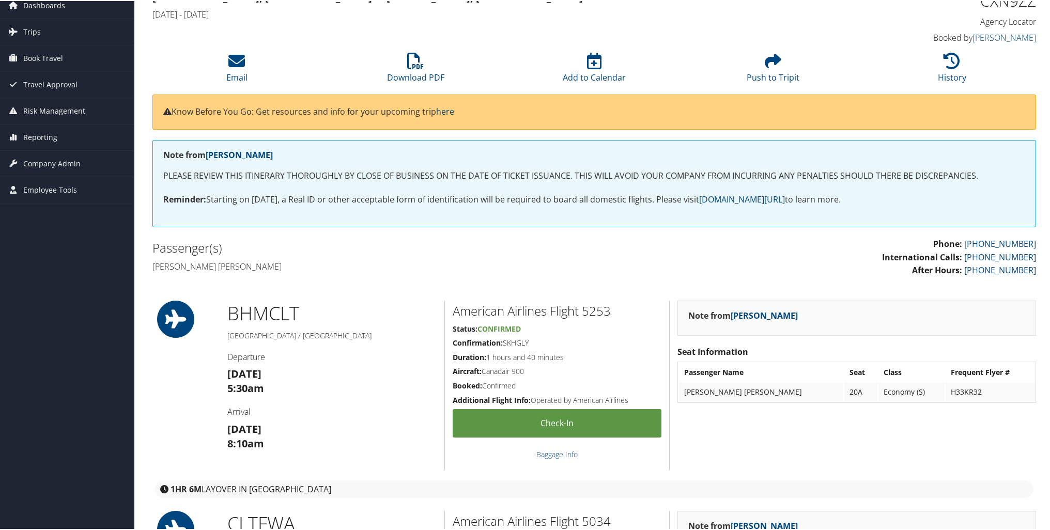
scroll to position [29, 0]
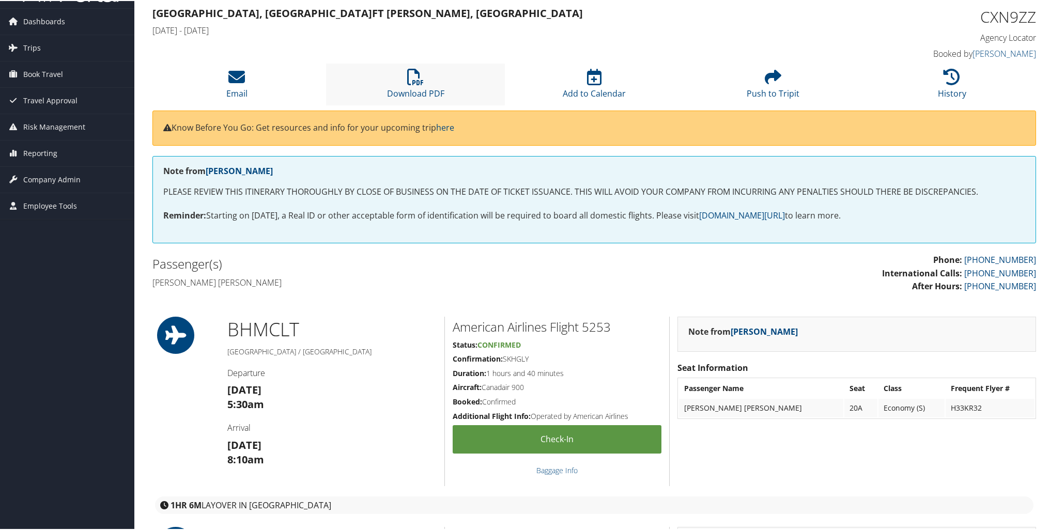
click at [420, 85] on li "Download PDF" at bounding box center [415, 84] width 179 height 42
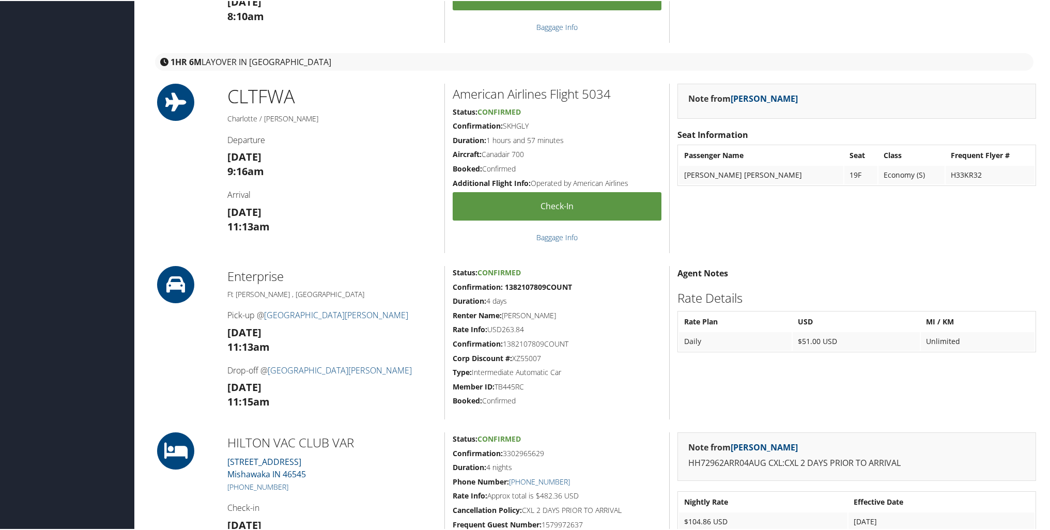
scroll to position [1336, 0]
